Goal: Information Seeking & Learning: Learn about a topic

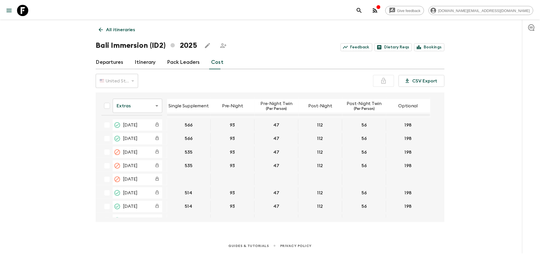
scroll to position [540, 0]
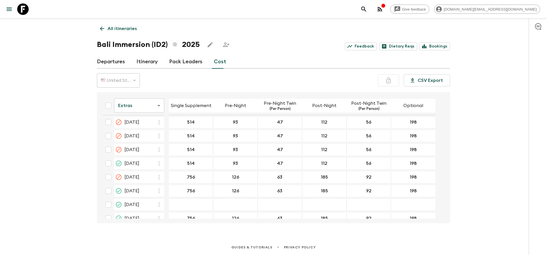
click at [108, 22] on div "All itineraries Bali Immersion (ID2) 2025 Feedback Dietary Reqs Bookings Depart…" at bounding box center [273, 121] width 367 height 206
click at [108, 24] on link "All itineraries" at bounding box center [118, 28] width 43 height 11
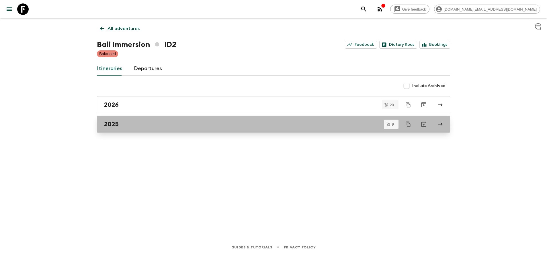
click at [161, 124] on div "2025" at bounding box center [268, 124] width 328 height 7
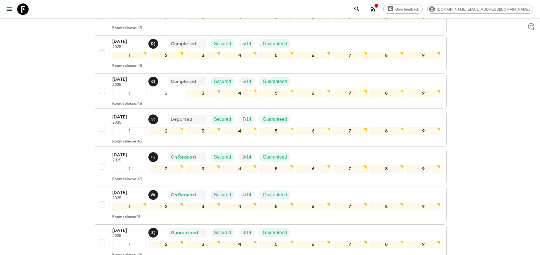
scroll to position [114, 0]
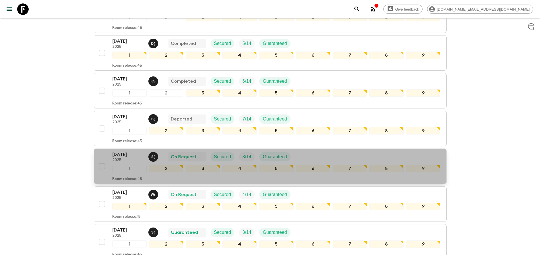
click at [116, 154] on p "[DATE]" at bounding box center [128, 154] width 32 height 7
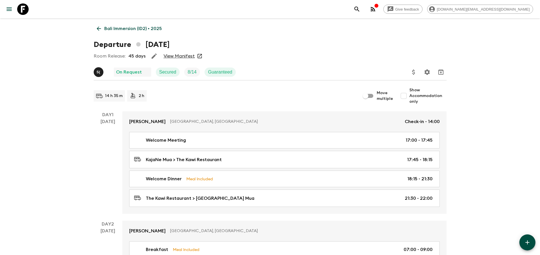
click at [180, 55] on link "View Manifest" at bounding box center [179, 56] width 31 height 6
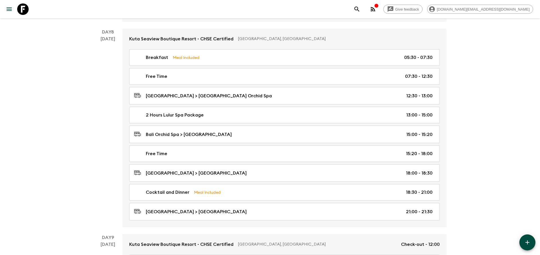
scroll to position [1425, 0]
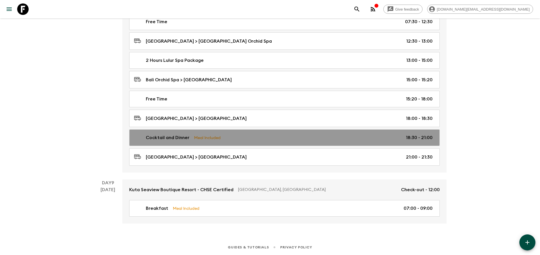
click at [197, 140] on p "Meal Included" at bounding box center [207, 138] width 27 height 6
